Goal: Task Accomplishment & Management: Complete application form

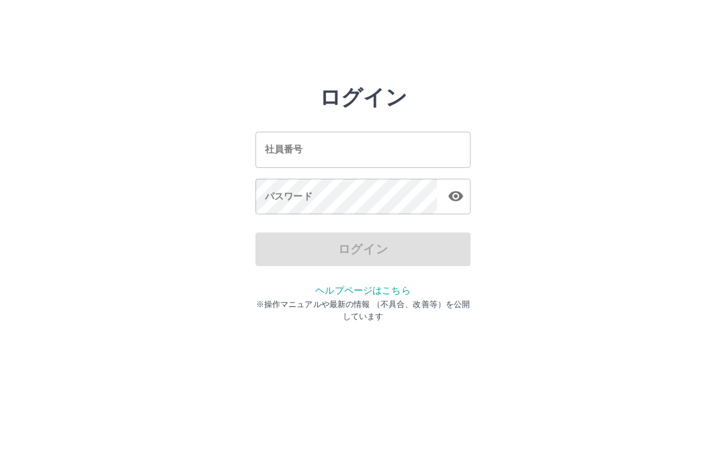
click at [369, 153] on input "社員番号" at bounding box center [363, 150] width 215 height 36
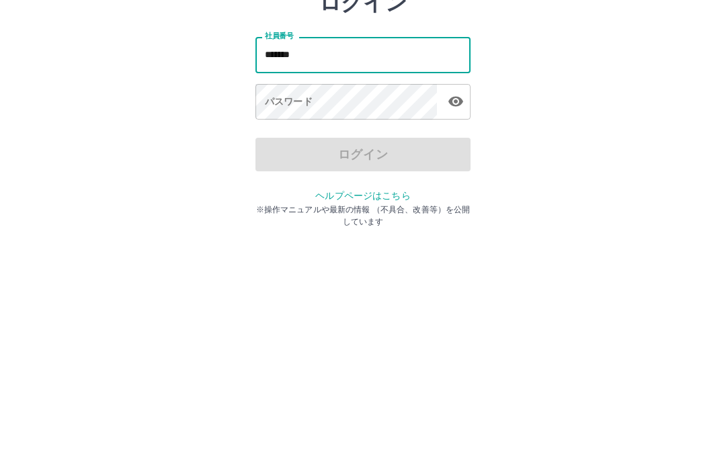
type input "*******"
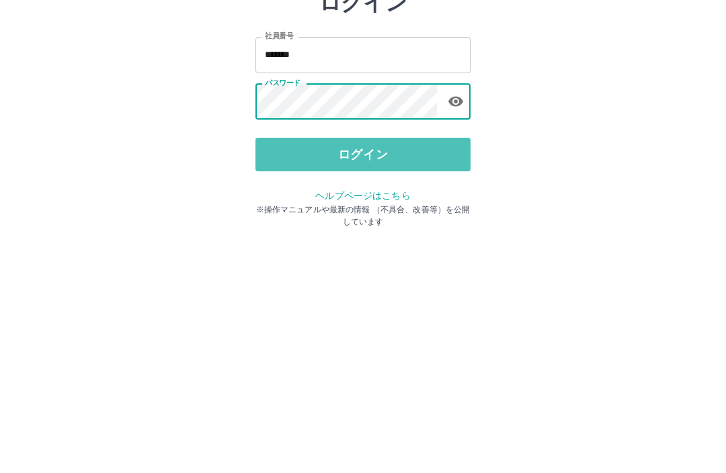
click at [371, 233] on button "ログイン" at bounding box center [363, 250] width 215 height 34
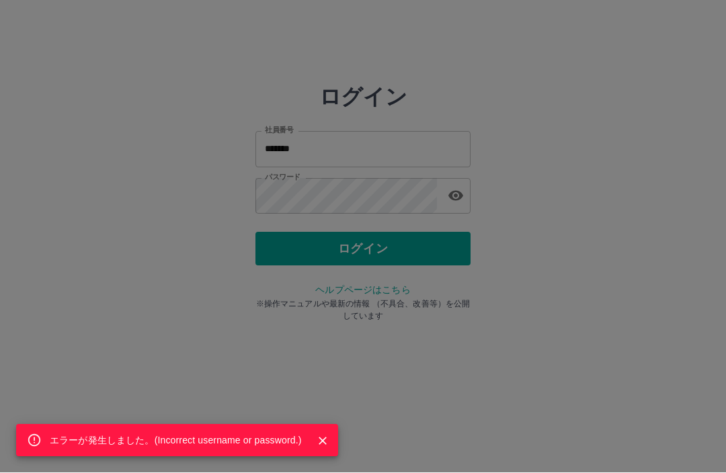
click at [326, 445] on icon "Close" at bounding box center [322, 441] width 13 height 13
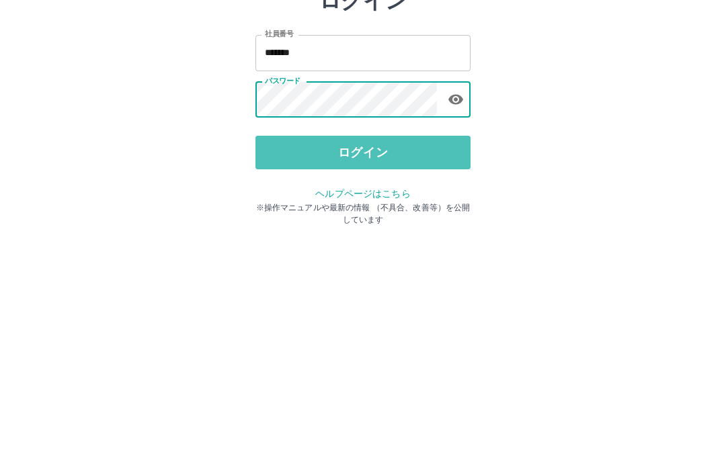
click at [360, 233] on button "ログイン" at bounding box center [363, 250] width 215 height 34
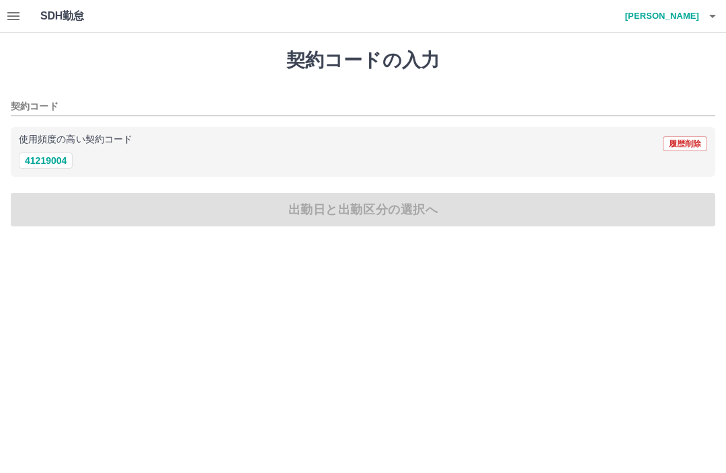
click at [42, 103] on input "契約コード" at bounding box center [353, 107] width 685 height 17
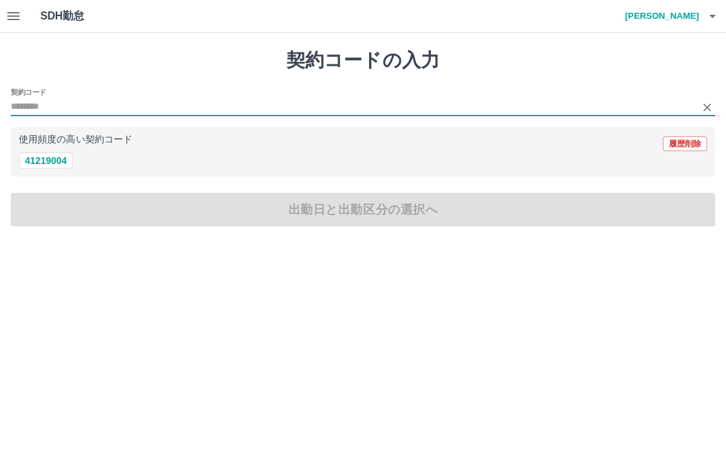
click at [58, 150] on div "使用頻度の高い契約コード 履歴削除" at bounding box center [363, 143] width 689 height 17
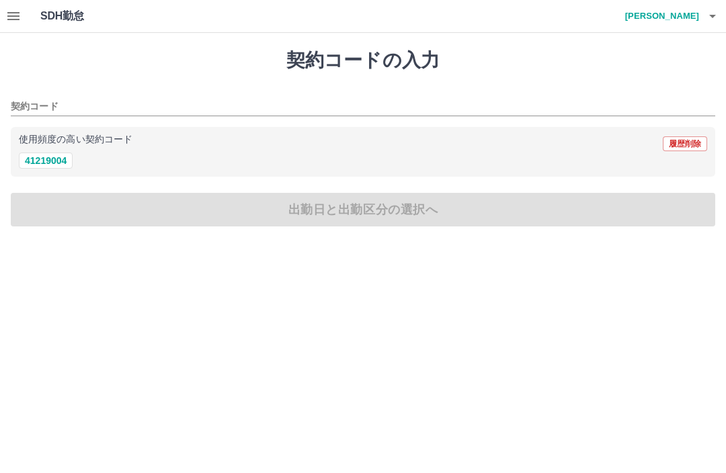
click at [361, 216] on div "契約コードの入力 契約コード 使用頻度の高い契約コード 履歴削除 41219004 出勤日と出勤区分の選択へ" at bounding box center [363, 138] width 726 height 210
click at [348, 213] on div "契約コードの入力 契約コード 使用頻度の高い契約コード 履歴削除 41219004 出勤日と出勤区分の選択へ" at bounding box center [363, 138] width 726 height 210
click at [350, 213] on div "契約コードの入力 契約コード 使用頻度の高い契約コード 履歴削除 41219004 出勤日と出勤区分の選択へ" at bounding box center [363, 138] width 726 height 210
click at [39, 108] on input "契約コード" at bounding box center [353, 107] width 685 height 17
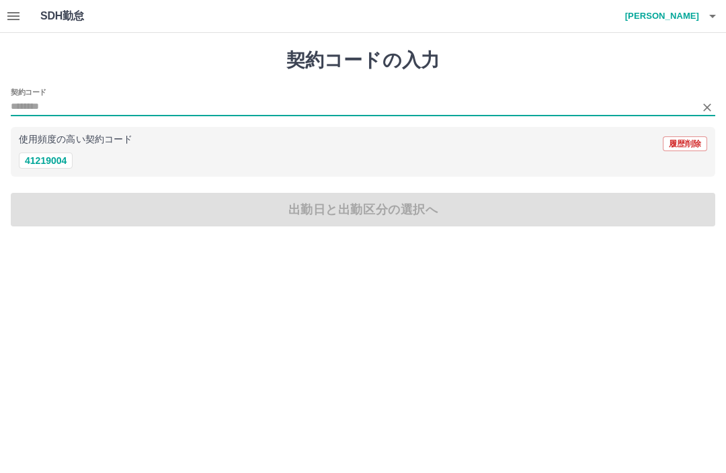
click at [67, 164] on button "41219004" at bounding box center [46, 161] width 54 height 16
type input "********"
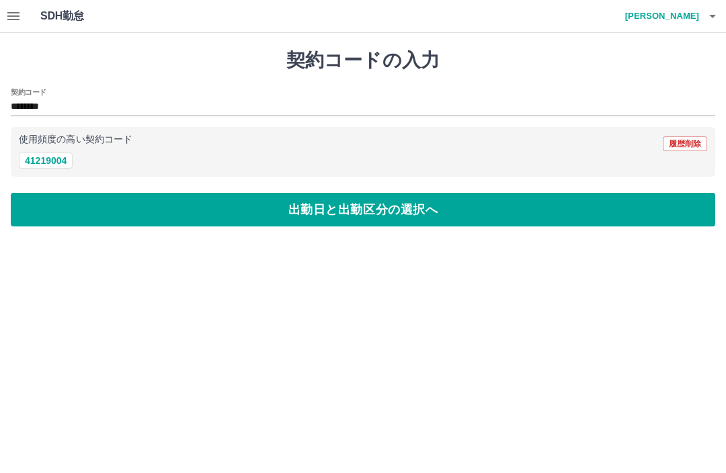
click at [356, 217] on button "出勤日と出勤区分の選択へ" at bounding box center [363, 210] width 705 height 34
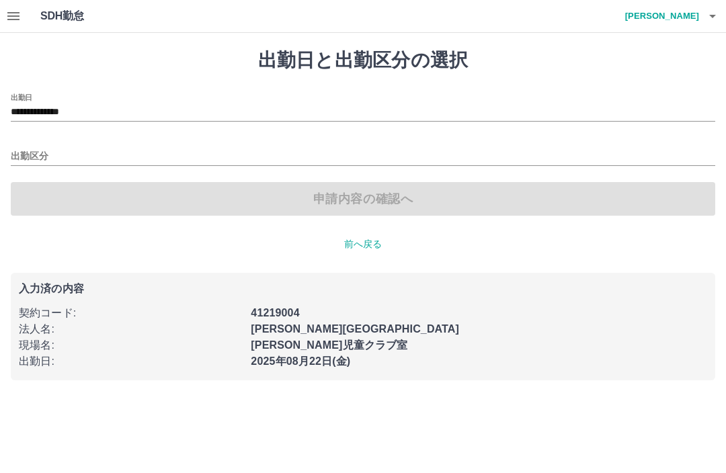
click at [28, 157] on input "出勤区分" at bounding box center [363, 157] width 705 height 17
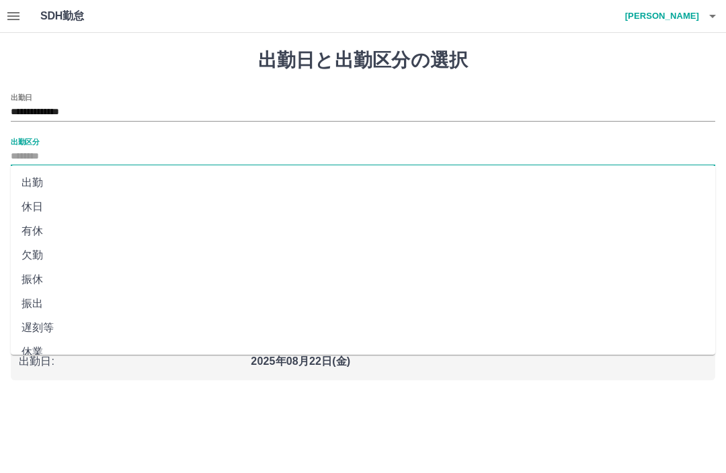
click at [32, 182] on li "出勤" at bounding box center [363, 183] width 705 height 24
type input "**"
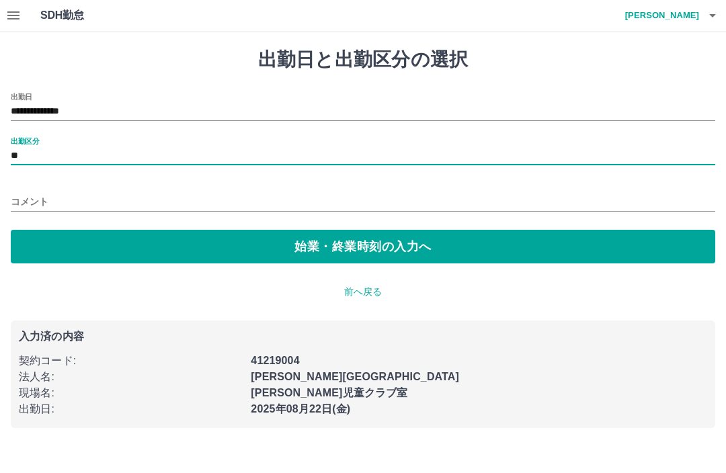
click at [356, 250] on button "始業・終業時刻の入力へ" at bounding box center [363, 248] width 705 height 34
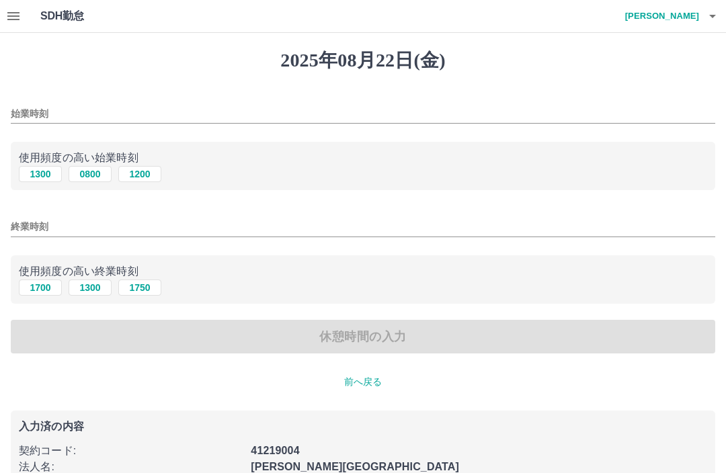
click at [35, 181] on button "1300" at bounding box center [40, 174] width 43 height 16
type input "****"
click at [35, 235] on input "終業時刻" at bounding box center [363, 227] width 705 height 20
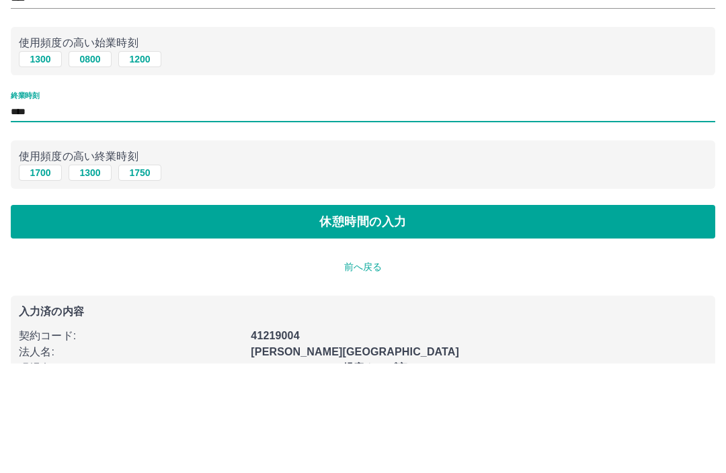
scroll to position [9, 0]
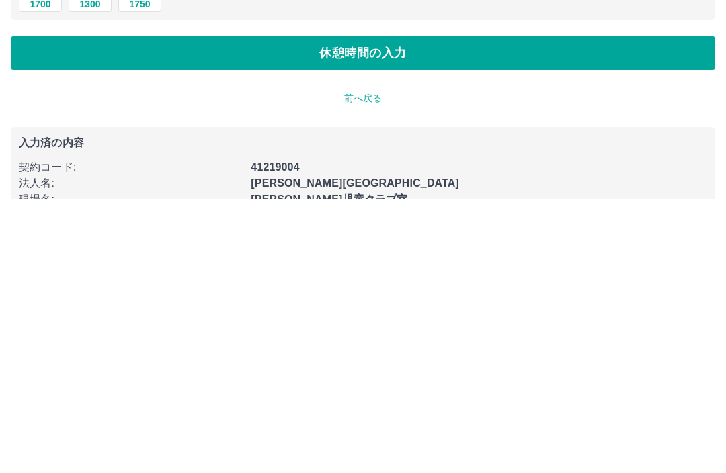
type input "****"
click at [337, 311] on button "休憩時間の入力" at bounding box center [363, 328] width 705 height 34
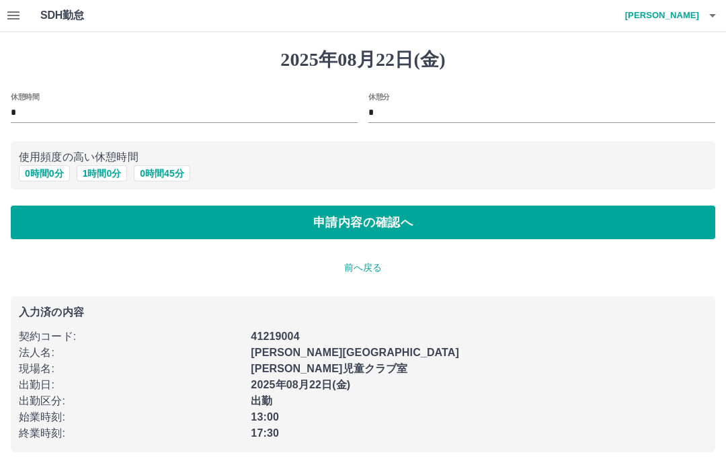
click at [362, 222] on button "申請内容の確認へ" at bounding box center [363, 223] width 705 height 34
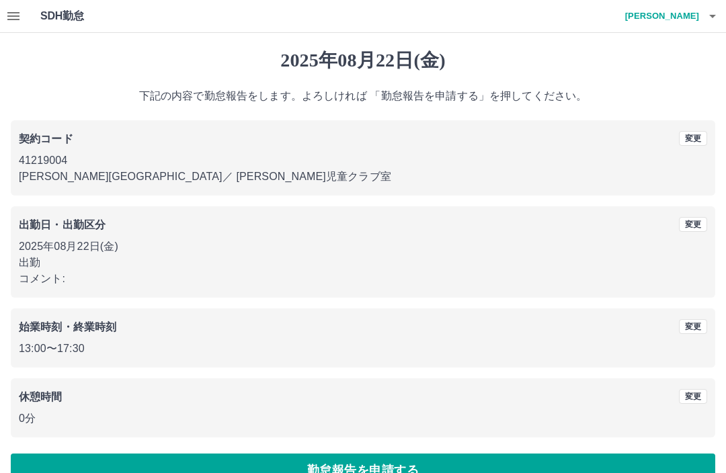
scroll to position [30, 0]
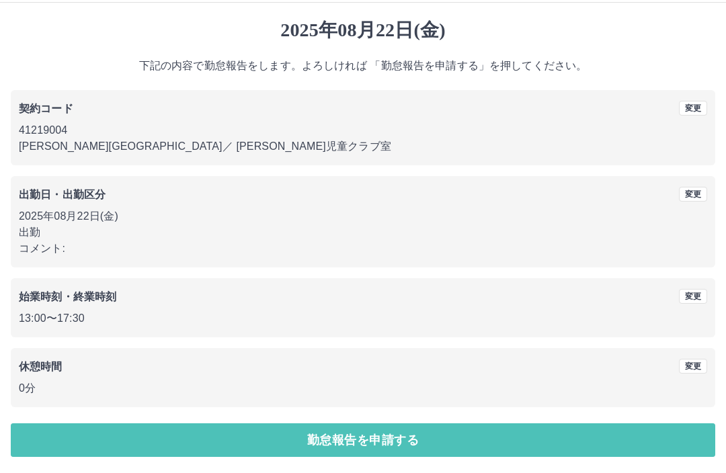
click at [368, 439] on button "勤怠報告を申請する" at bounding box center [363, 441] width 705 height 34
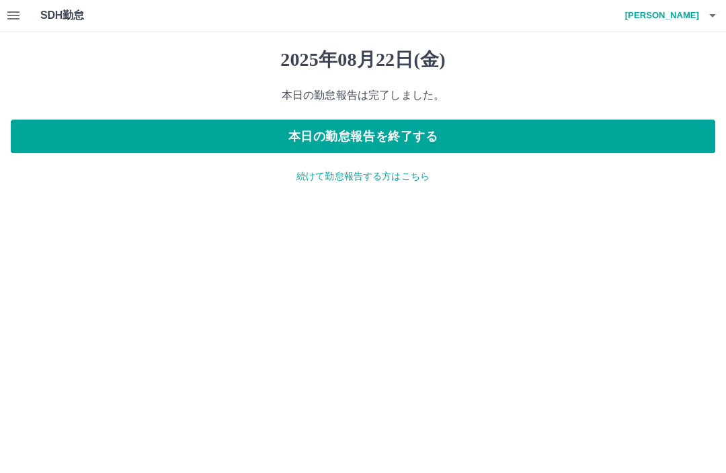
click at [354, 136] on button "本日の勤怠報告を終了する" at bounding box center [363, 137] width 705 height 34
